Goal: Download file/media

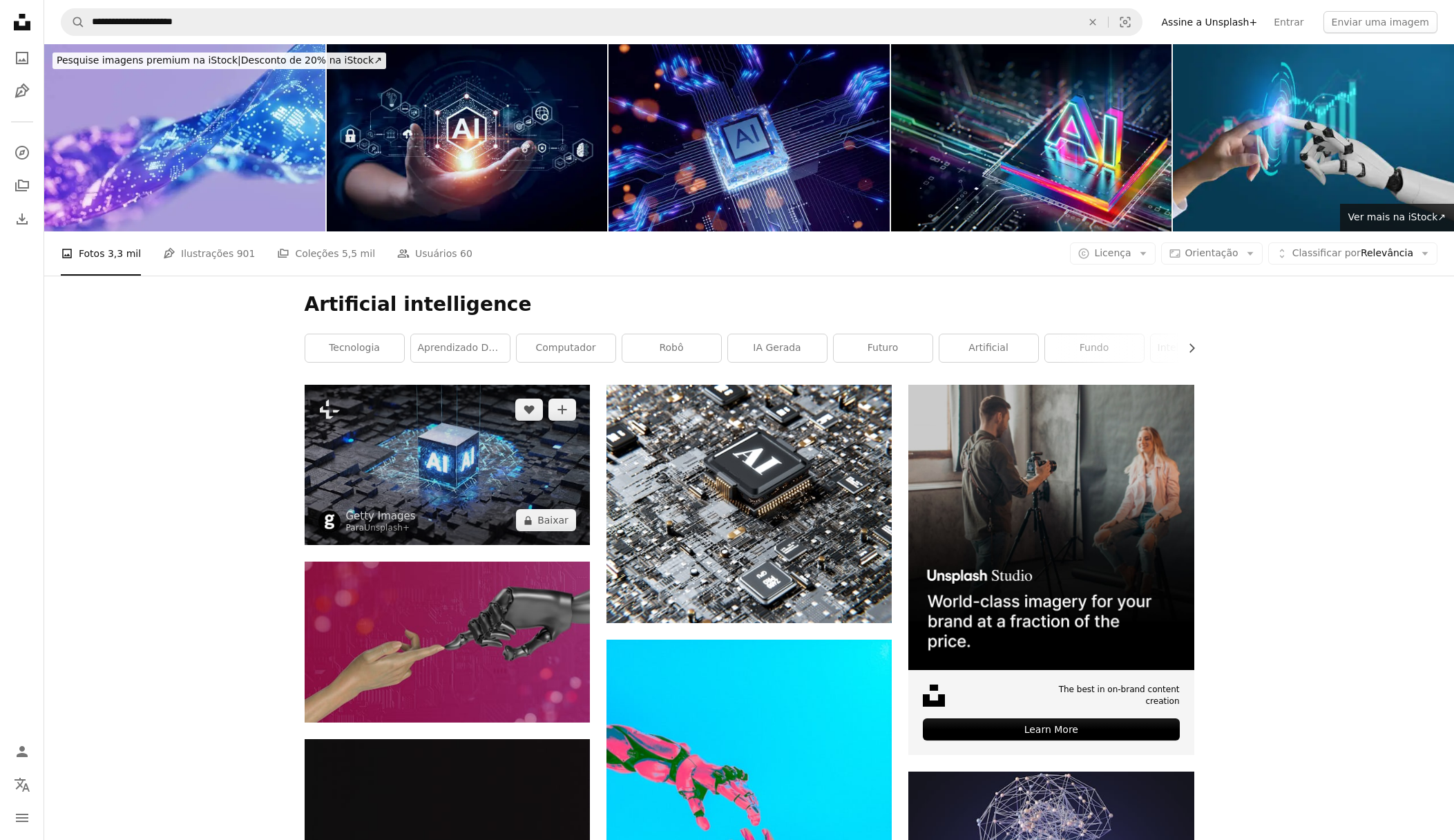
click at [401, 472] on img at bounding box center [447, 465] width 285 height 160
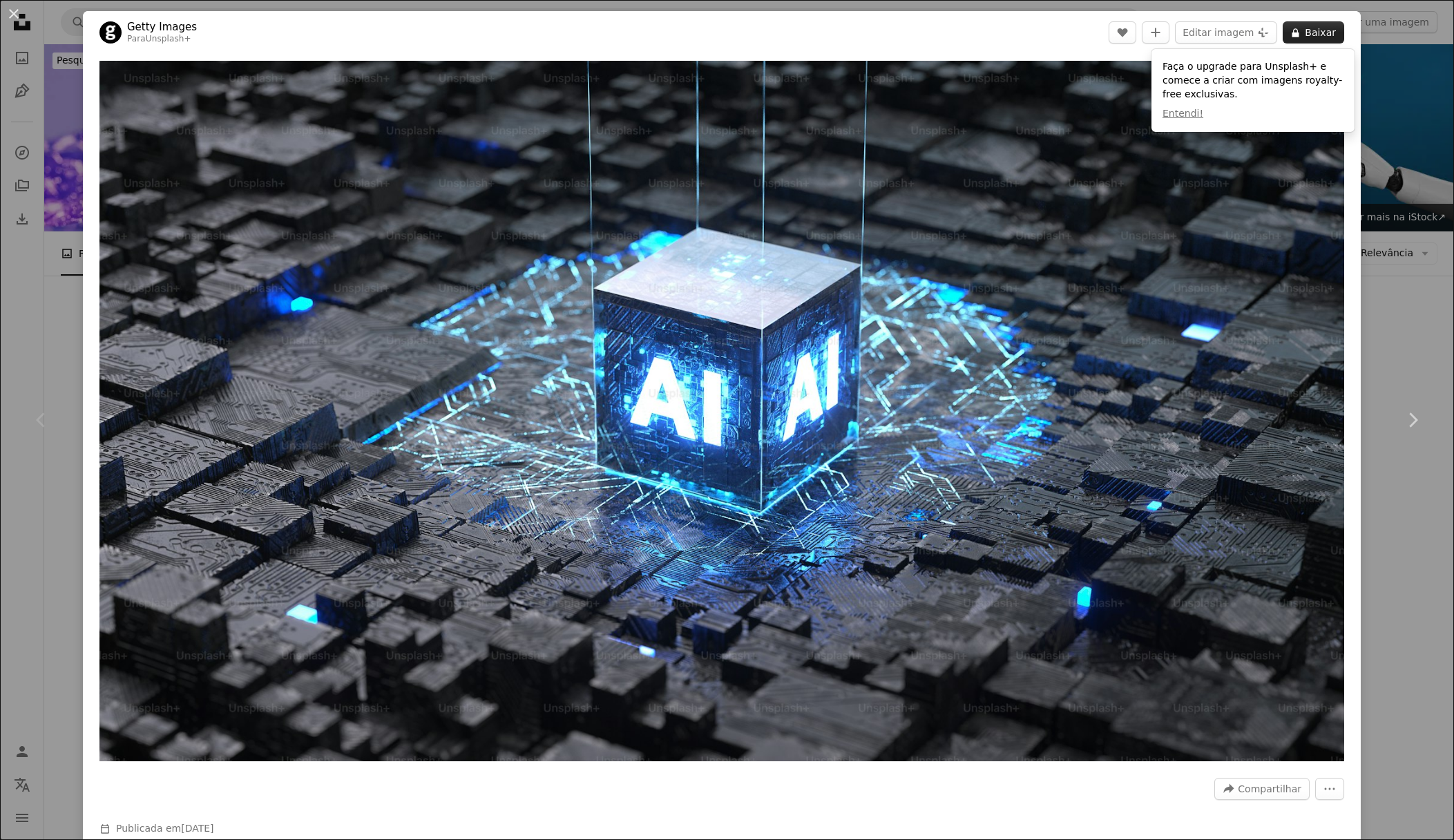
click at [1327, 35] on button "A lock Baixar" at bounding box center [1313, 32] width 62 height 22
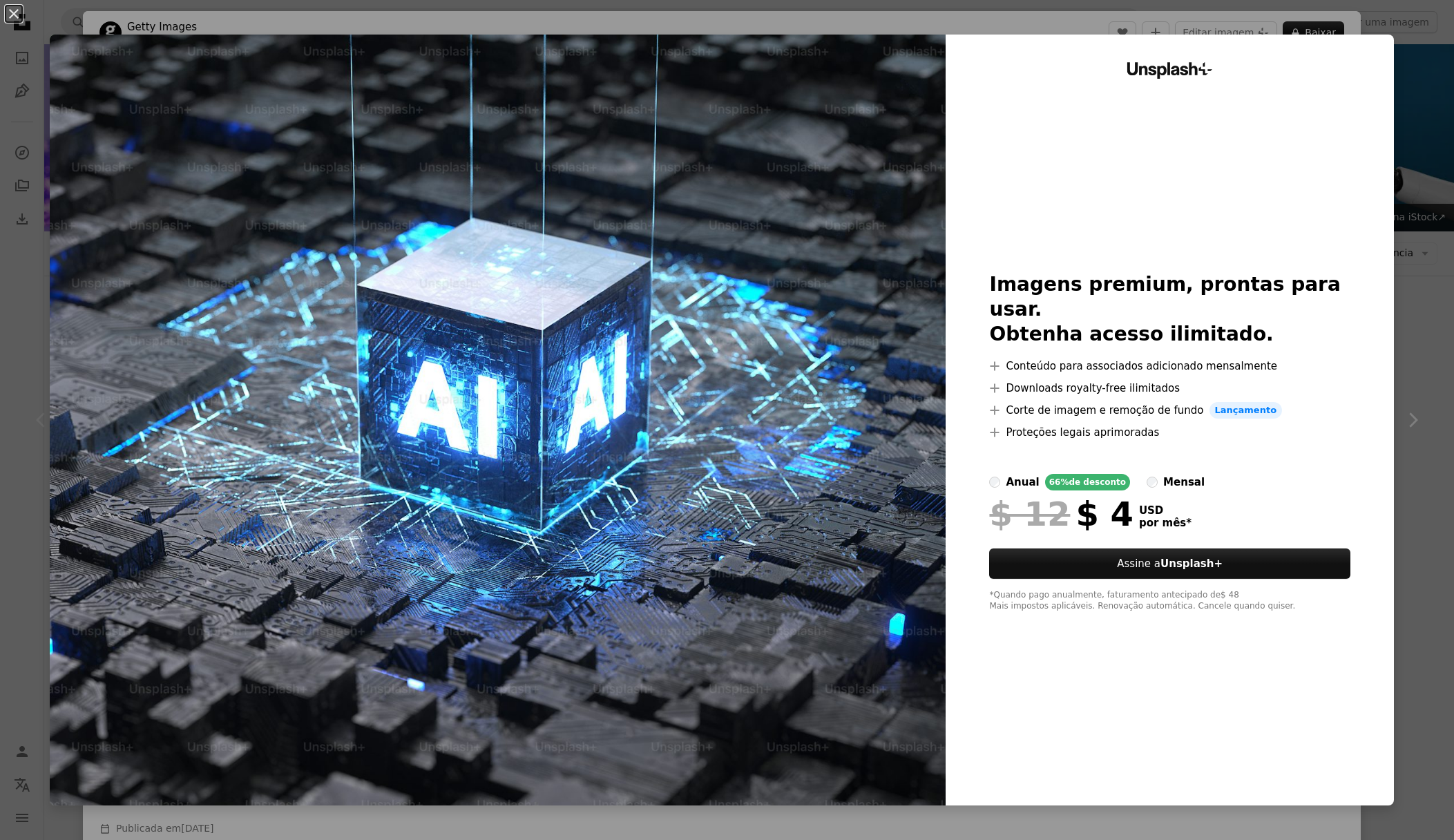
click at [1433, 389] on div "An X shape Unsplash+ Imagens premium, prontas para usar. Obtenha acesso ilimita…" at bounding box center [727, 420] width 1454 height 840
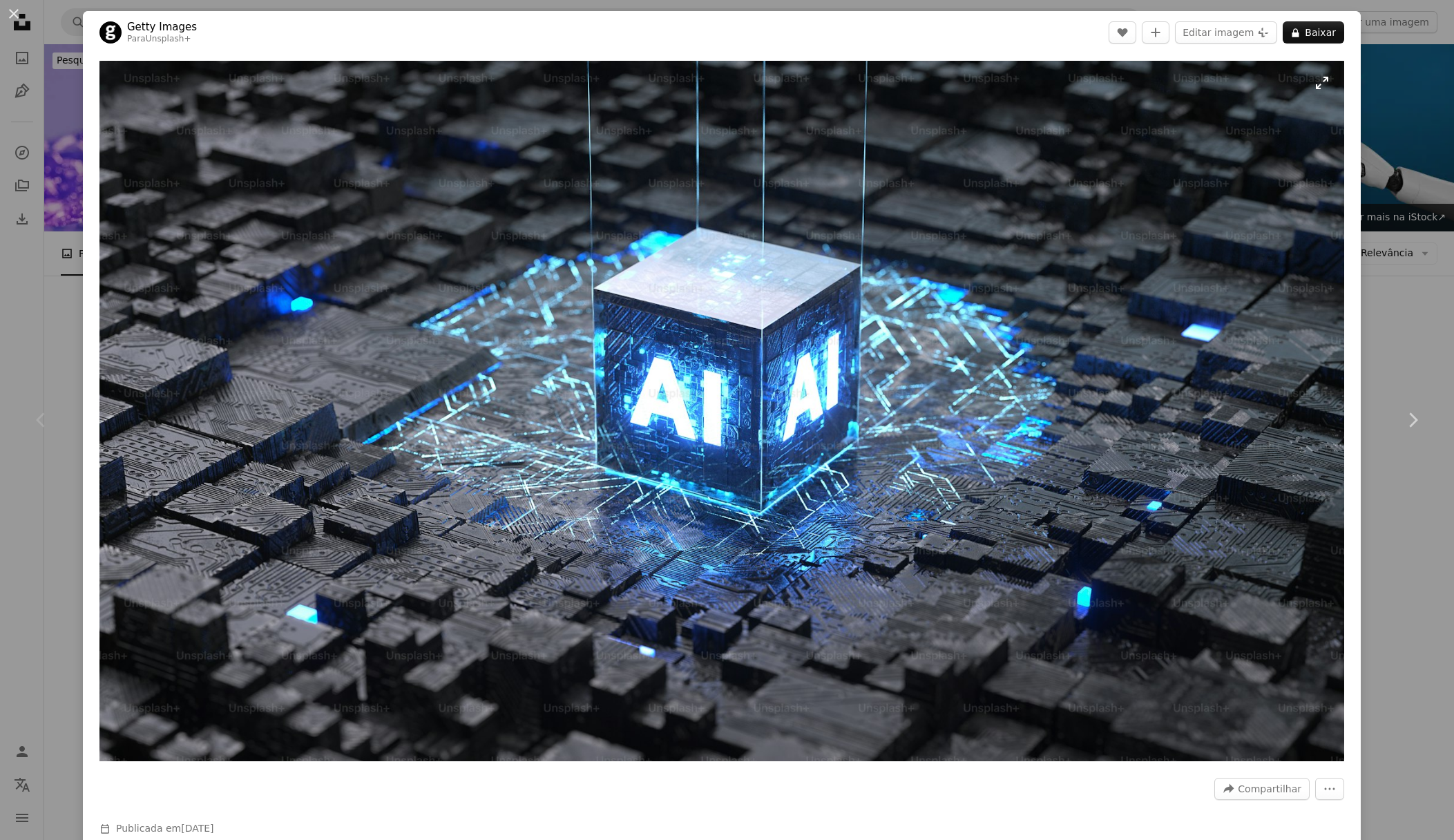
click at [771, 419] on img "Ampliar esta imagem" at bounding box center [722, 411] width 1245 height 700
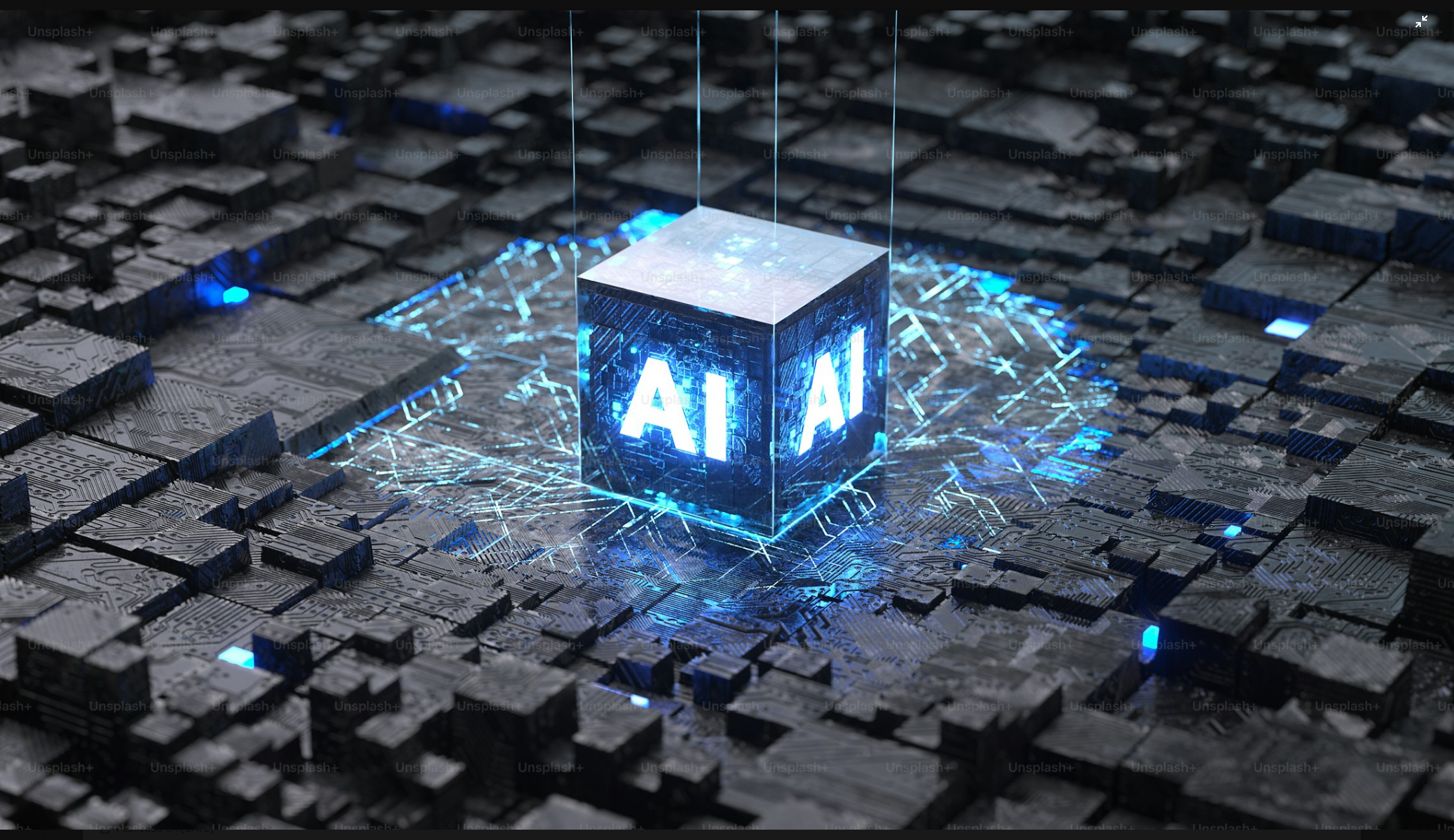
click at [502, 391] on img "Diminuir esta imagem" at bounding box center [727, 420] width 1455 height 819
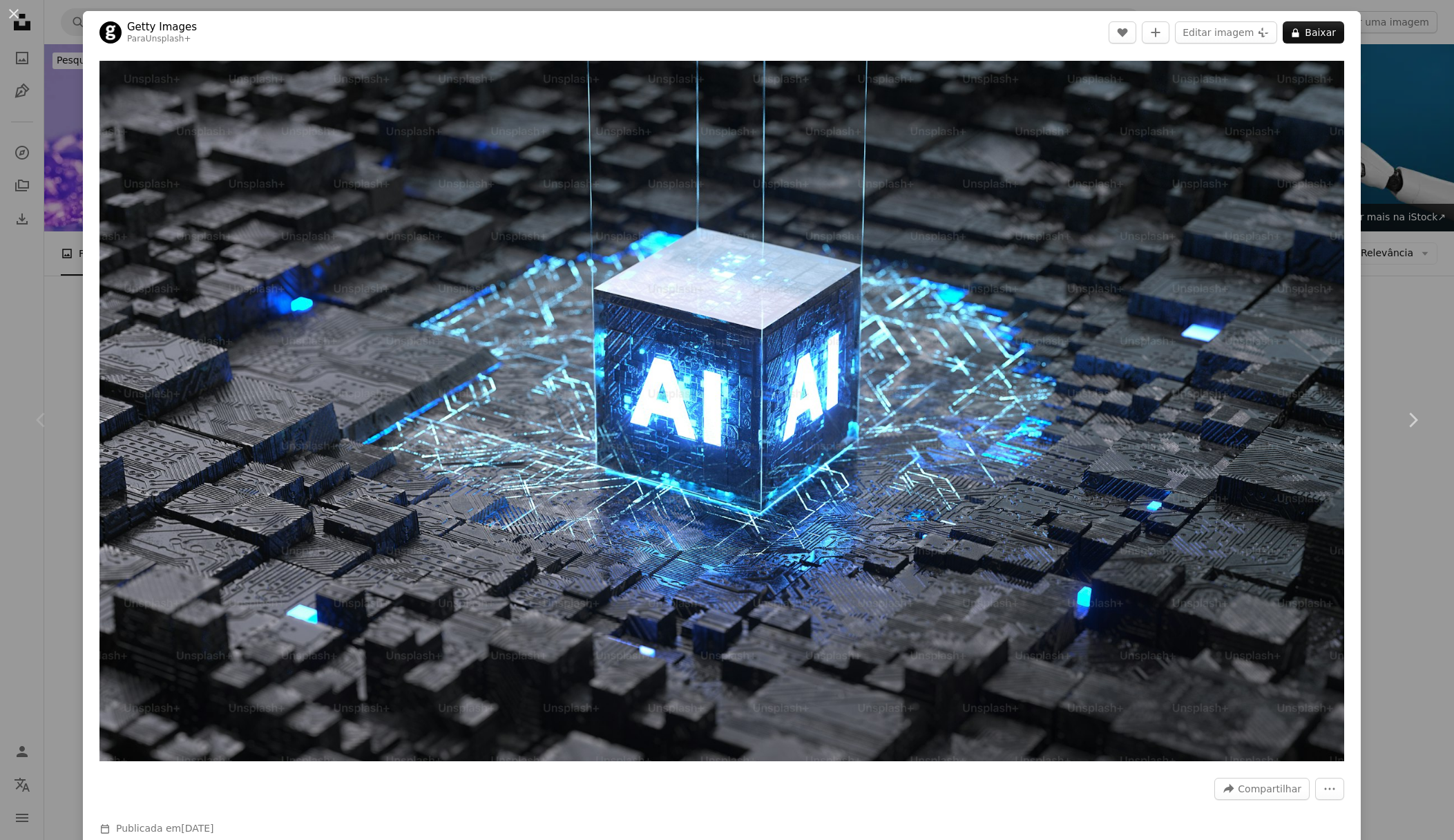
click at [502, 391] on img "Ampliar esta imagem" at bounding box center [722, 411] width 1245 height 700
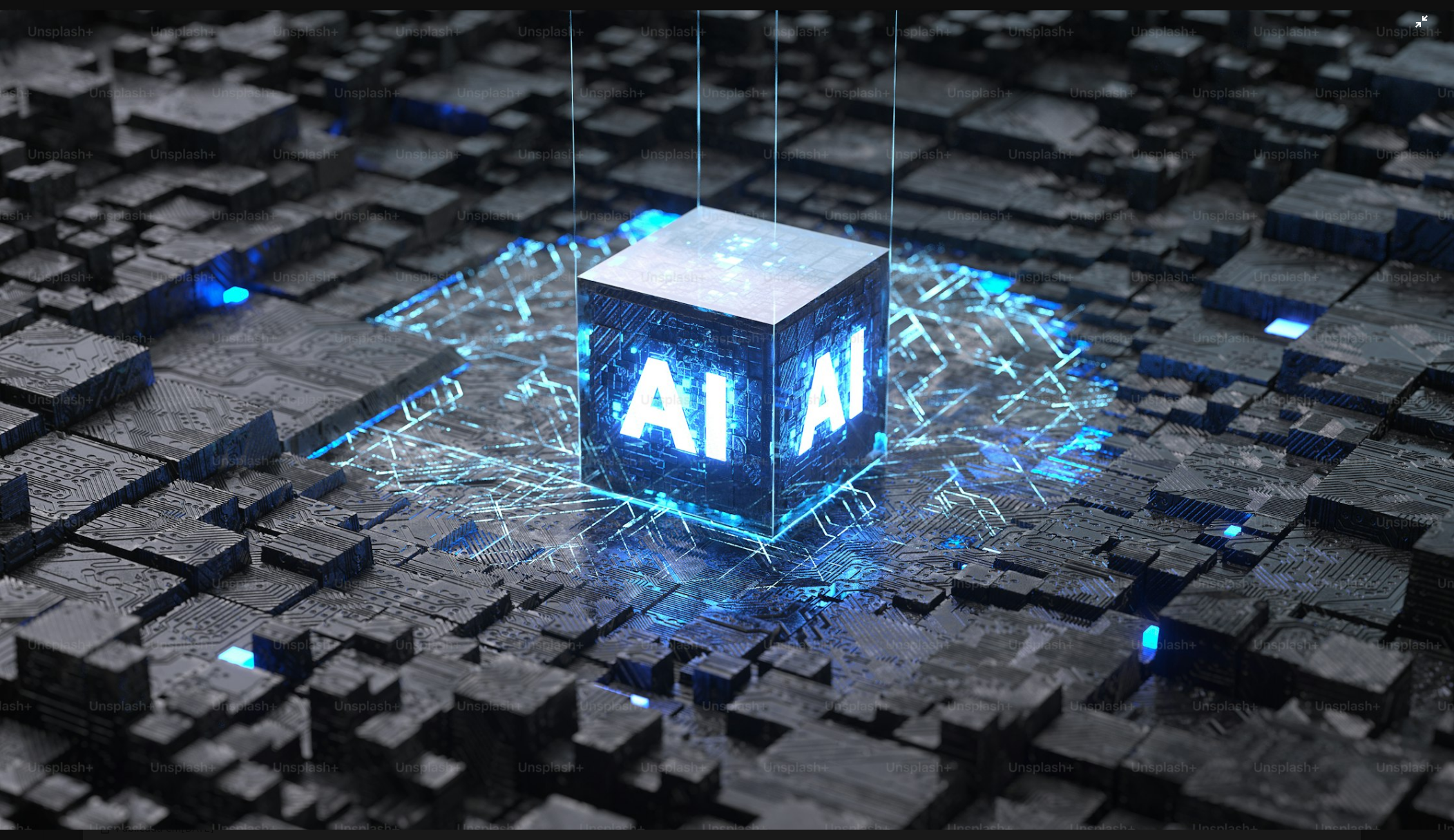
click at [877, 504] on img "Diminuir esta imagem" at bounding box center [727, 420] width 1455 height 819
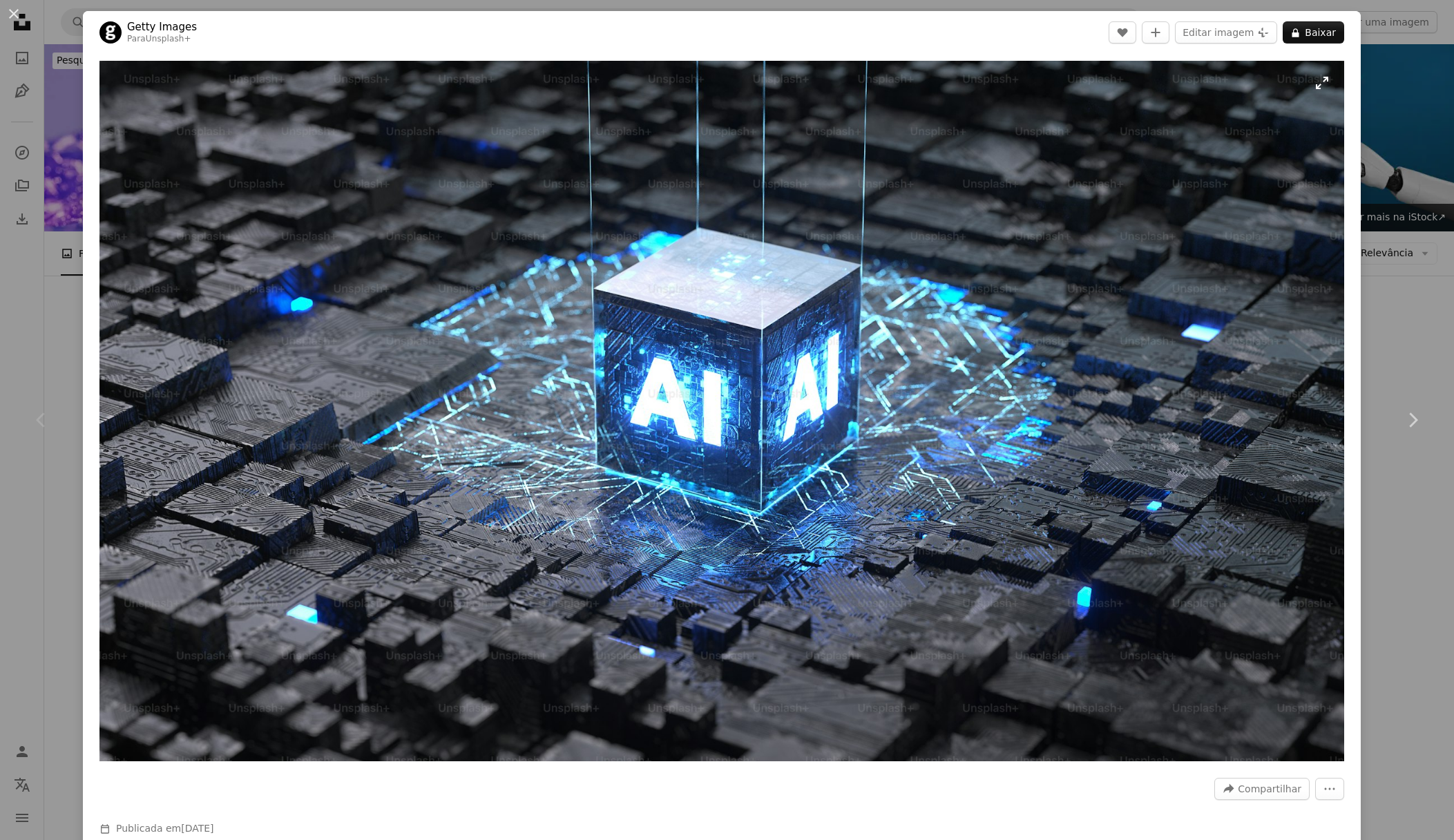
click at [875, 503] on img "Ampliar esta imagem" at bounding box center [722, 411] width 1245 height 700
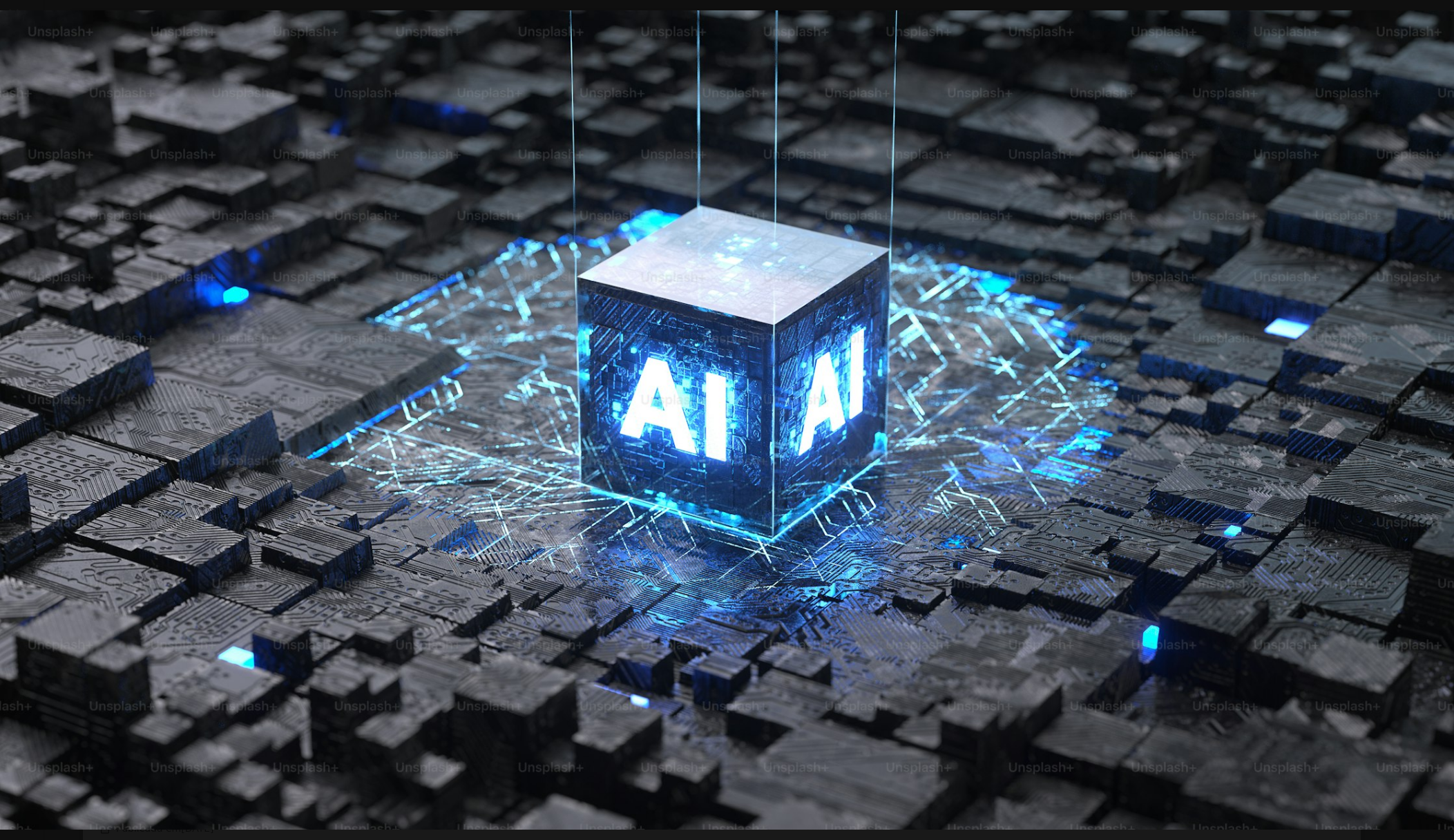
click at [875, 503] on img "Diminuir esta imagem" at bounding box center [727, 420] width 1455 height 819
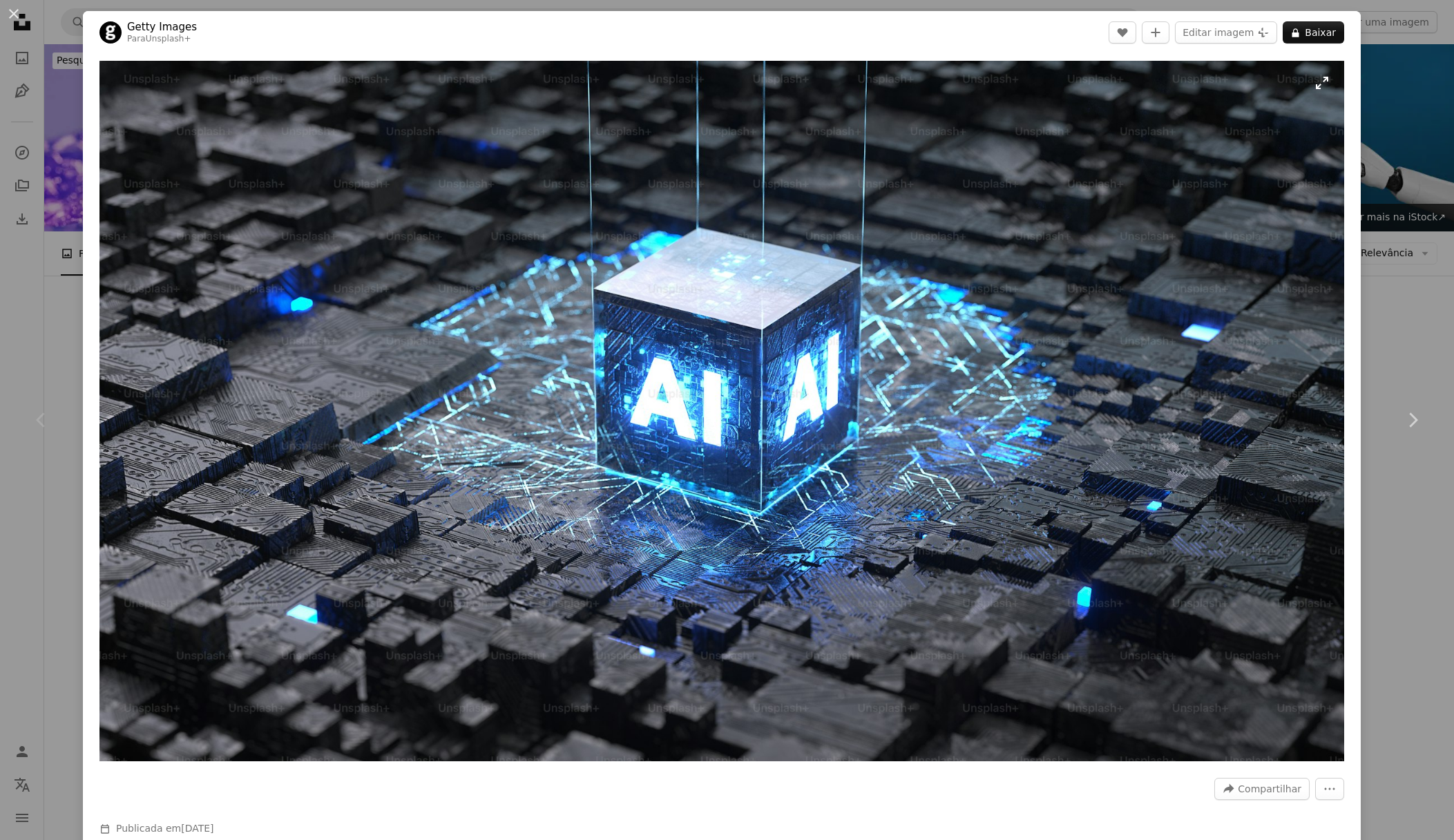
click at [817, 505] on img "Ampliar esta imagem" at bounding box center [722, 411] width 1245 height 700
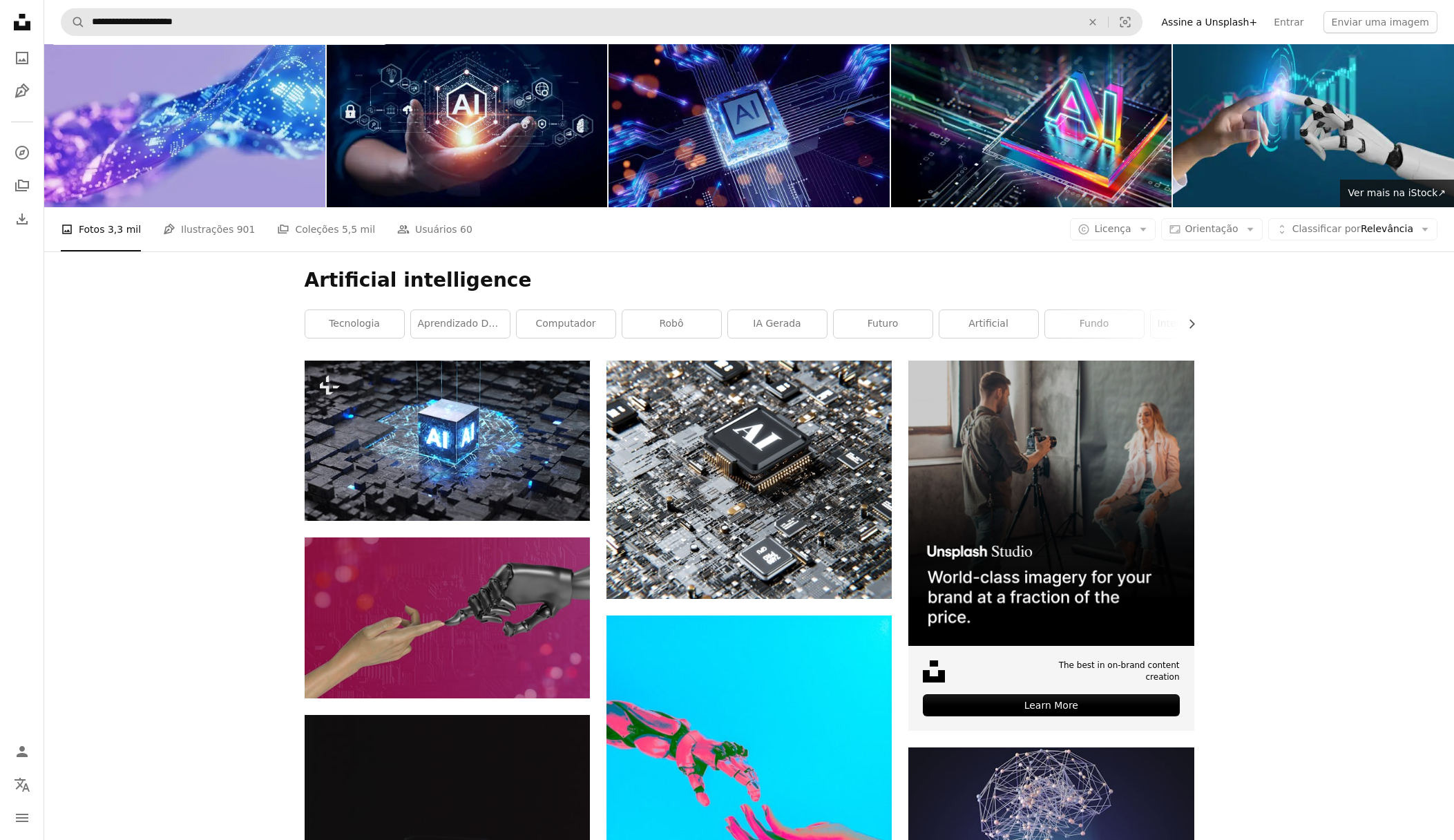
scroll to position [47, 0]
